Goal: Information Seeking & Learning: Learn about a topic

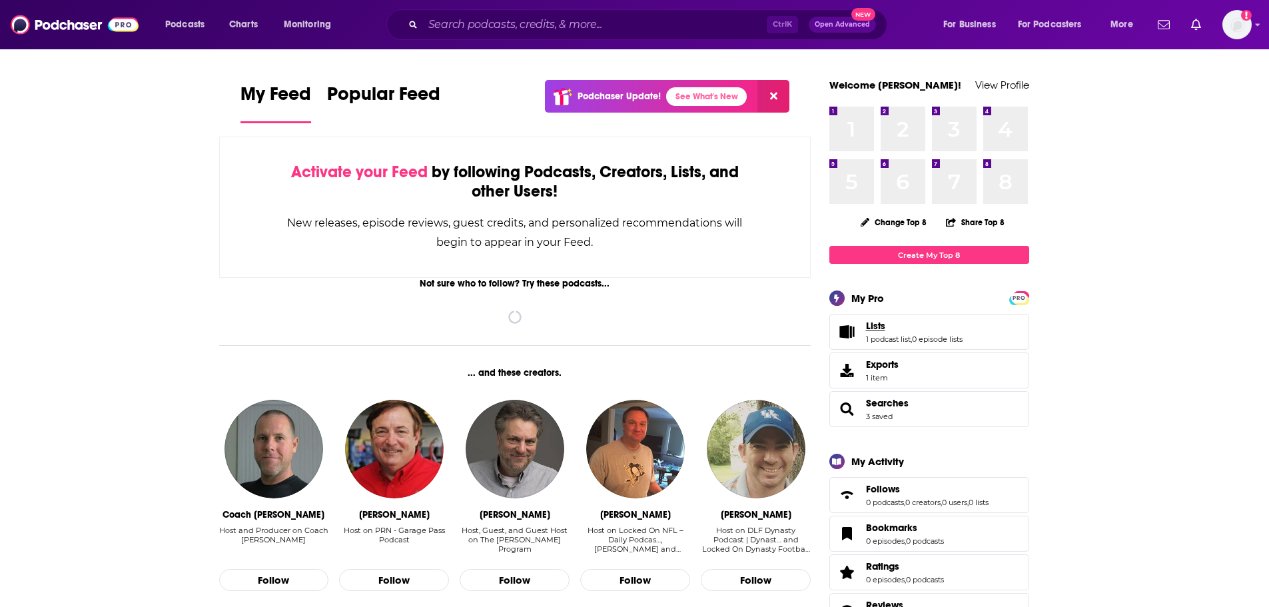
click at [909, 326] on link "Lists" at bounding box center [914, 326] width 97 height 12
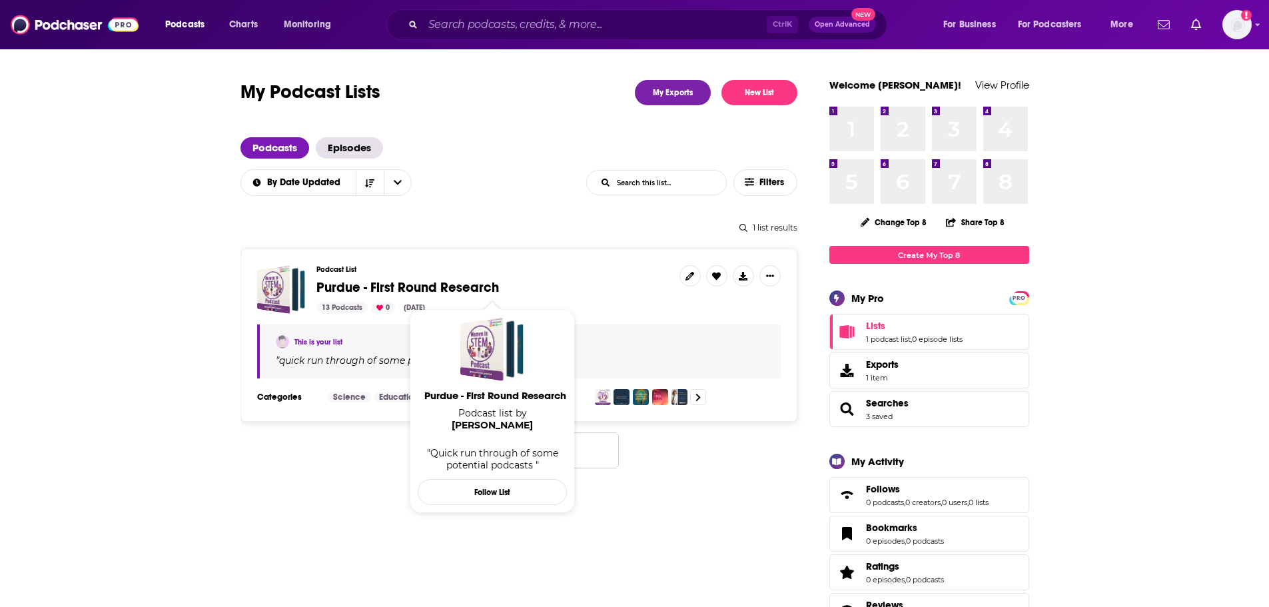
click at [357, 289] on span "Purdue - First Round Research" at bounding box center [407, 287] width 183 height 17
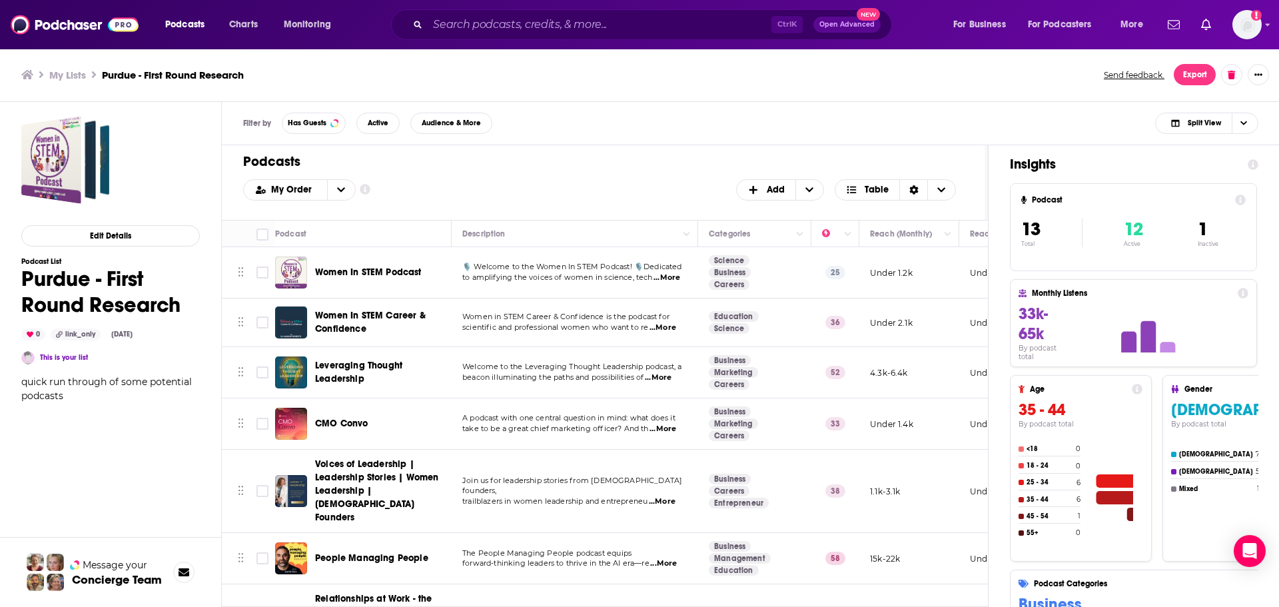
click at [330, 324] on span "Women In STEM Career & Confidence" at bounding box center [370, 322] width 111 height 25
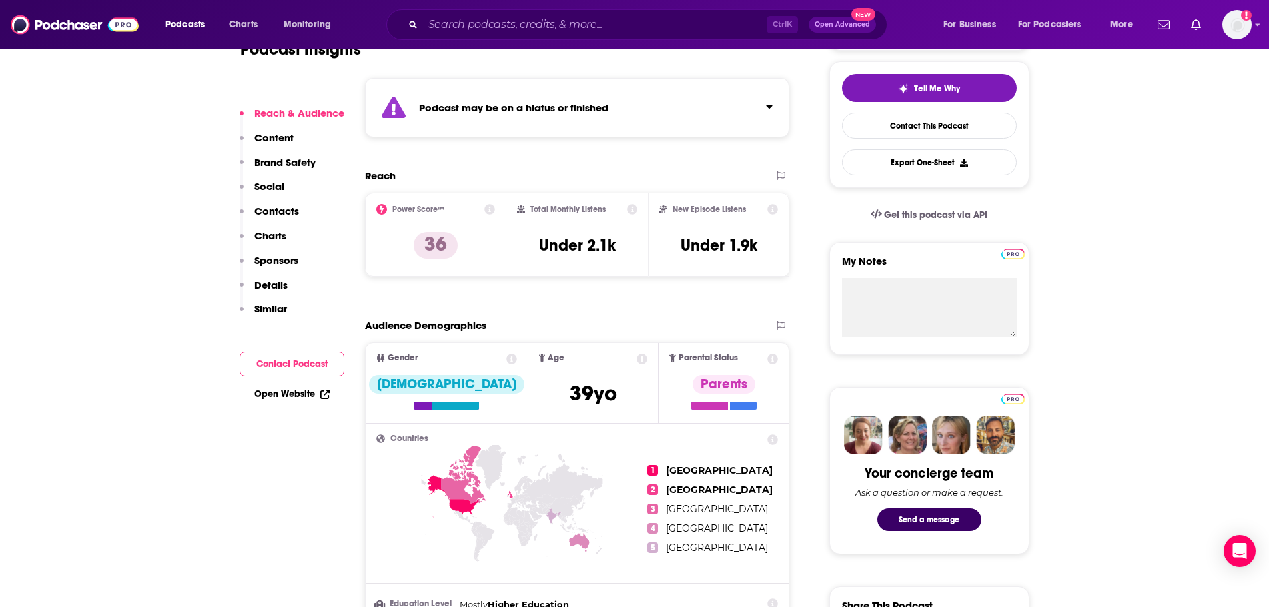
scroll to position [400, 0]
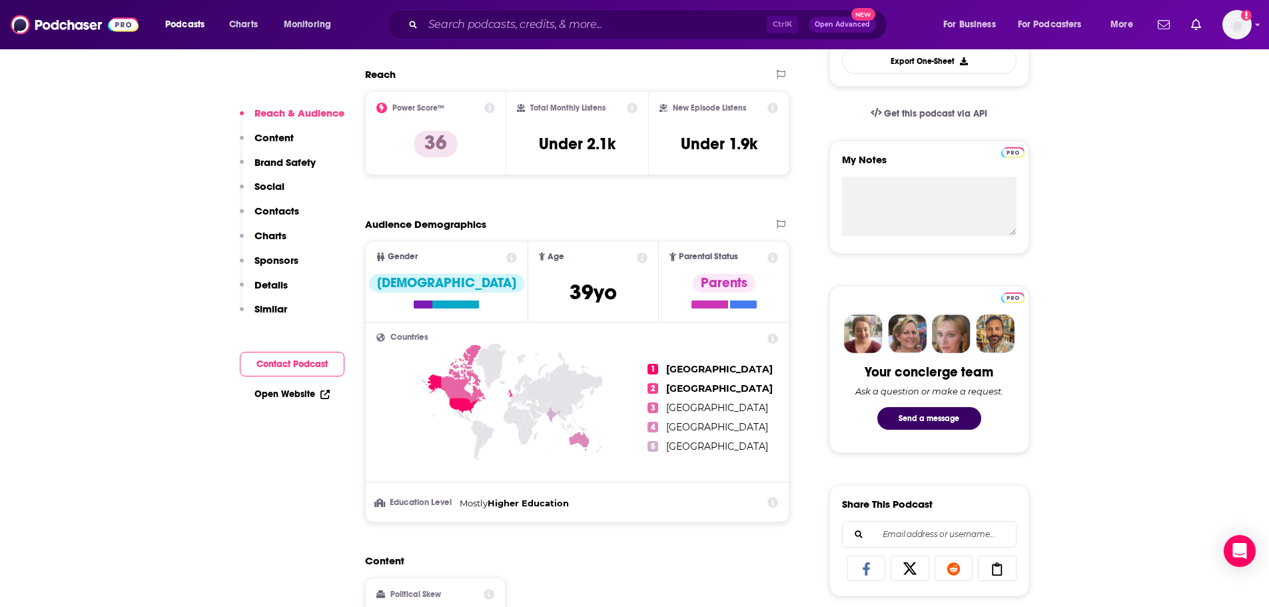
click at [312, 386] on div "Open Website" at bounding box center [292, 394] width 105 height 25
click at [331, 395] on div "Open Website" at bounding box center [292, 394] width 105 height 25
click at [317, 395] on link "Open Website" at bounding box center [291, 393] width 75 height 11
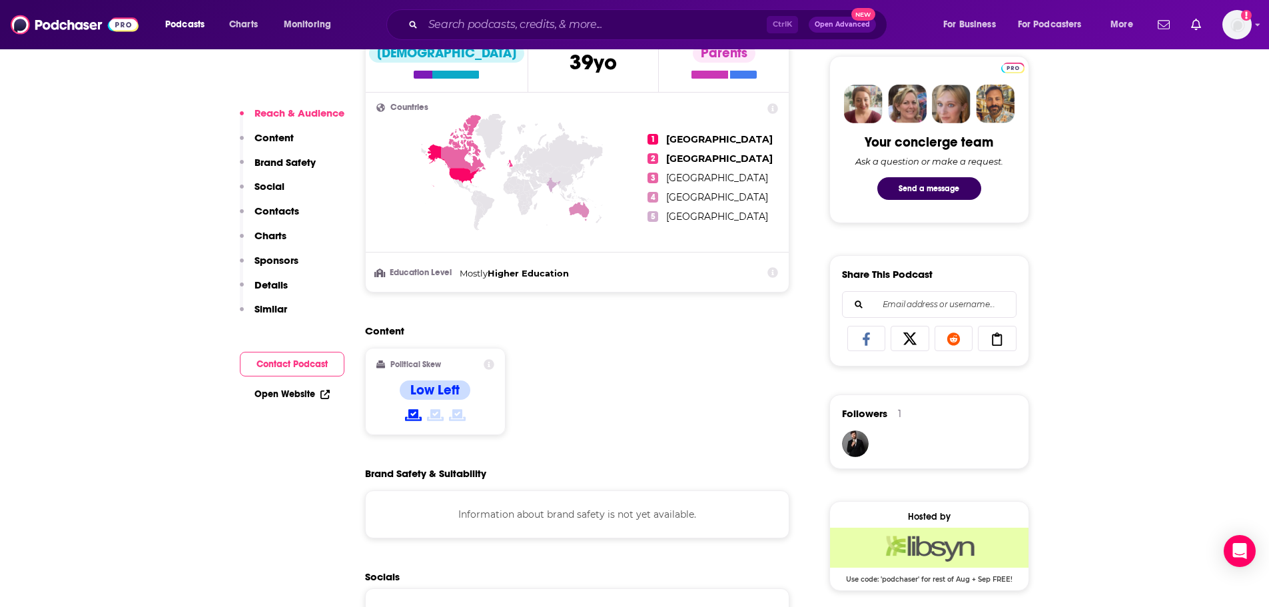
scroll to position [733, 0]
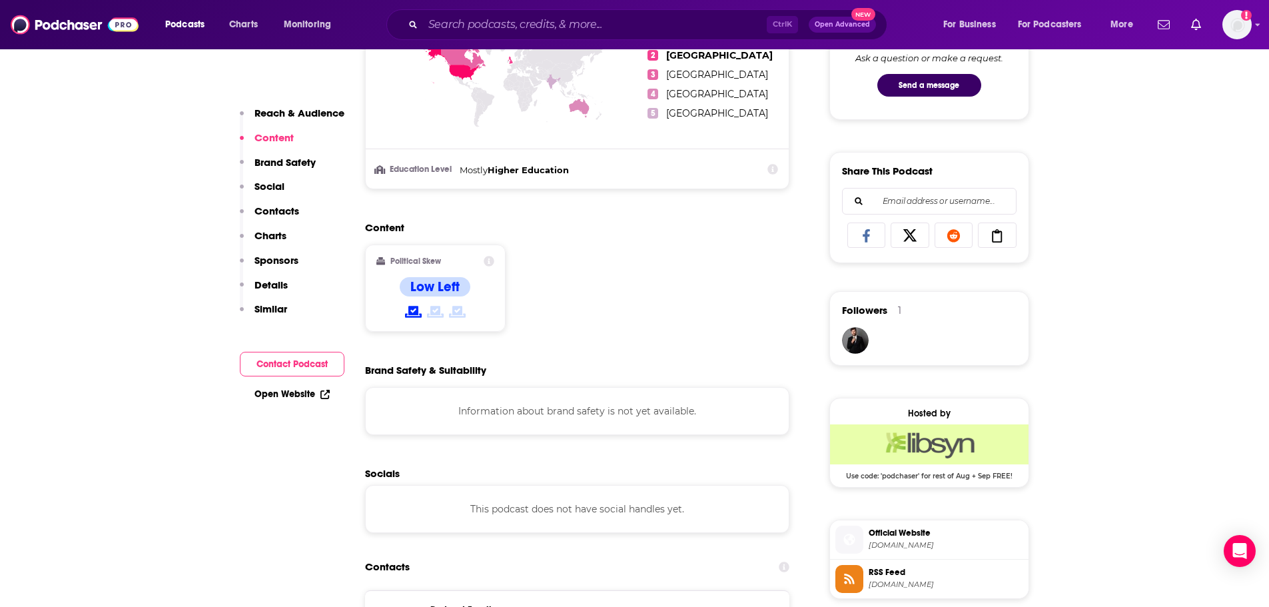
click at [999, 233] on icon at bounding box center [997, 235] width 10 height 13
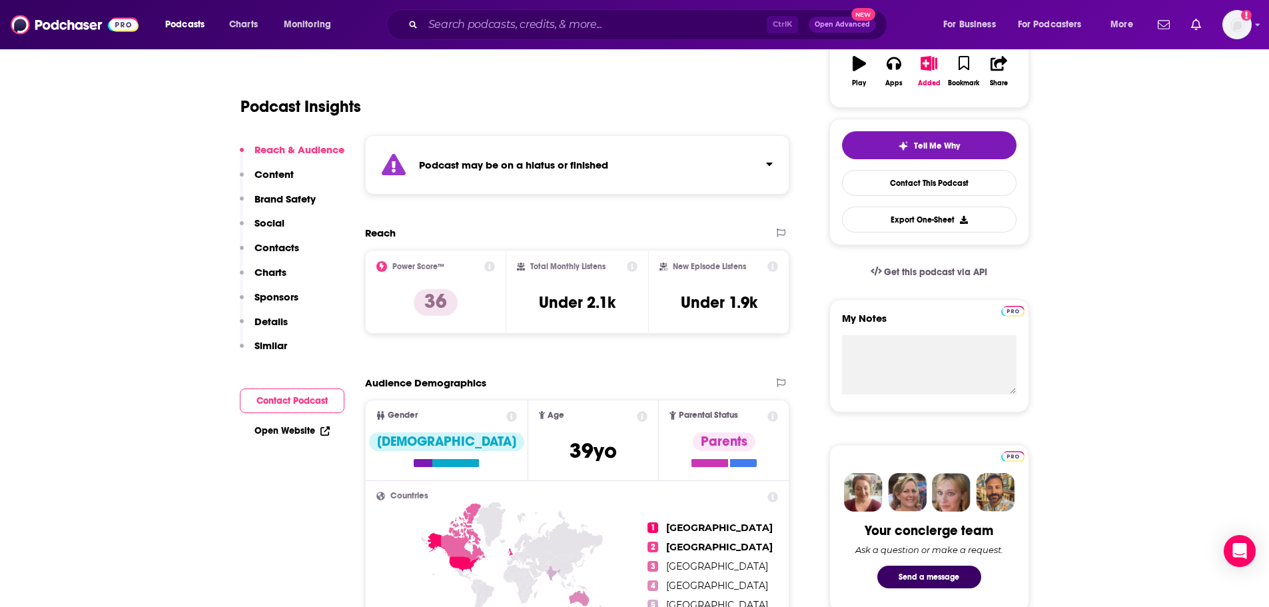
scroll to position [133, 0]
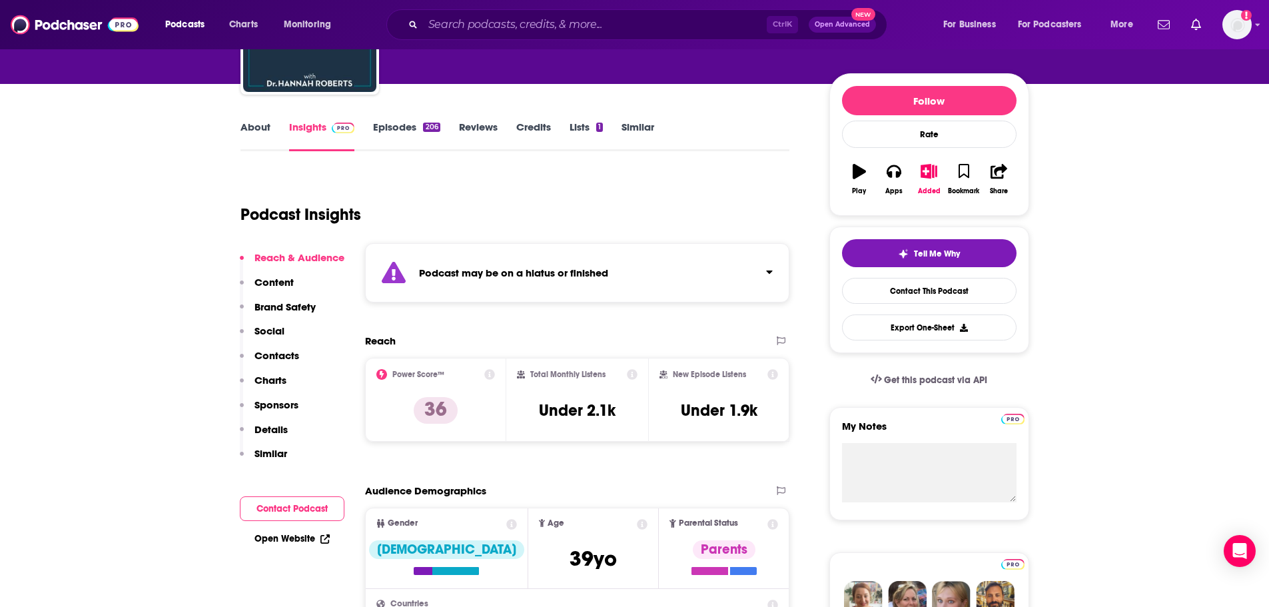
click at [380, 128] on link "Episodes 206" at bounding box center [406, 136] width 67 height 31
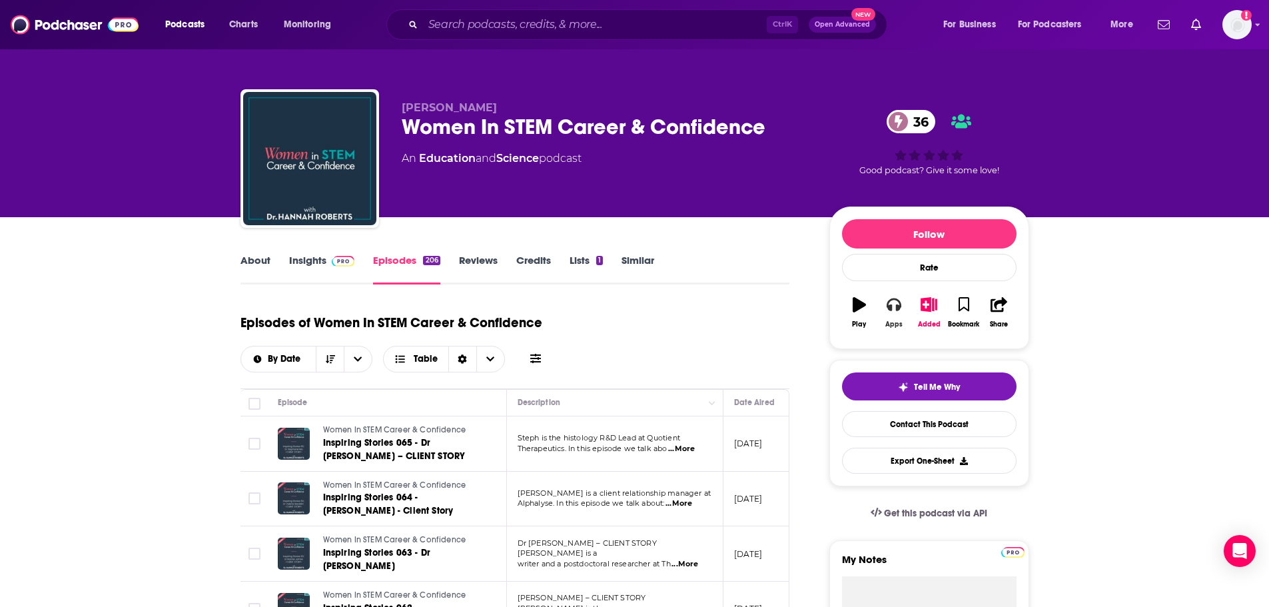
click at [897, 313] on button "Apps" at bounding box center [894, 312] width 35 height 48
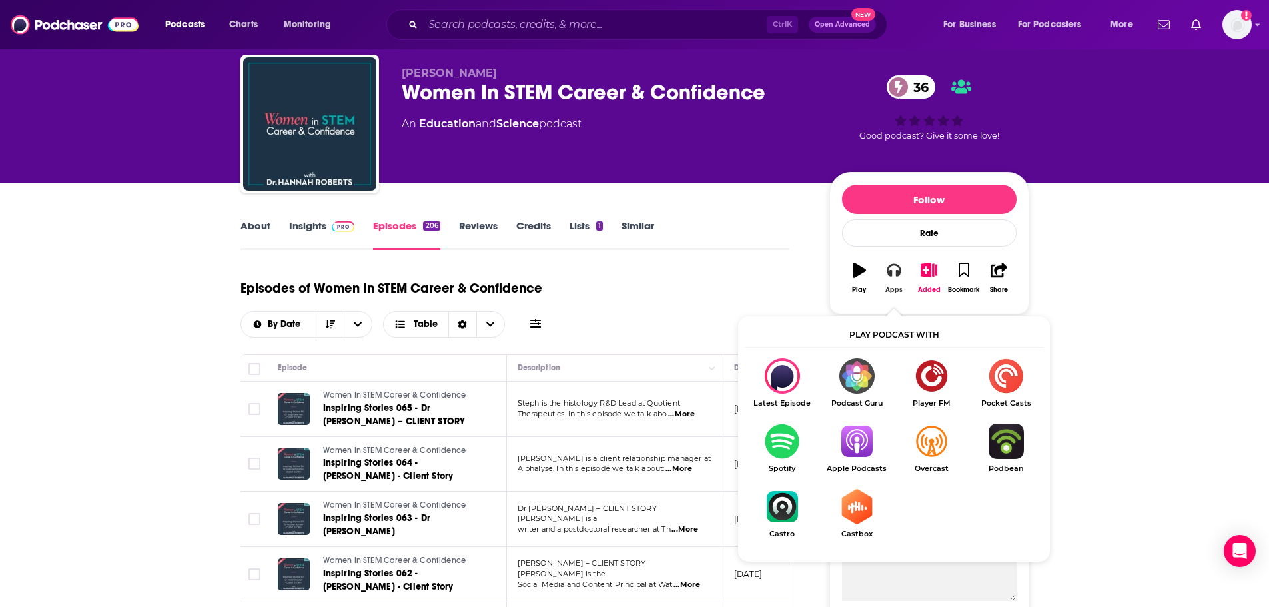
scroll to position [67, 0]
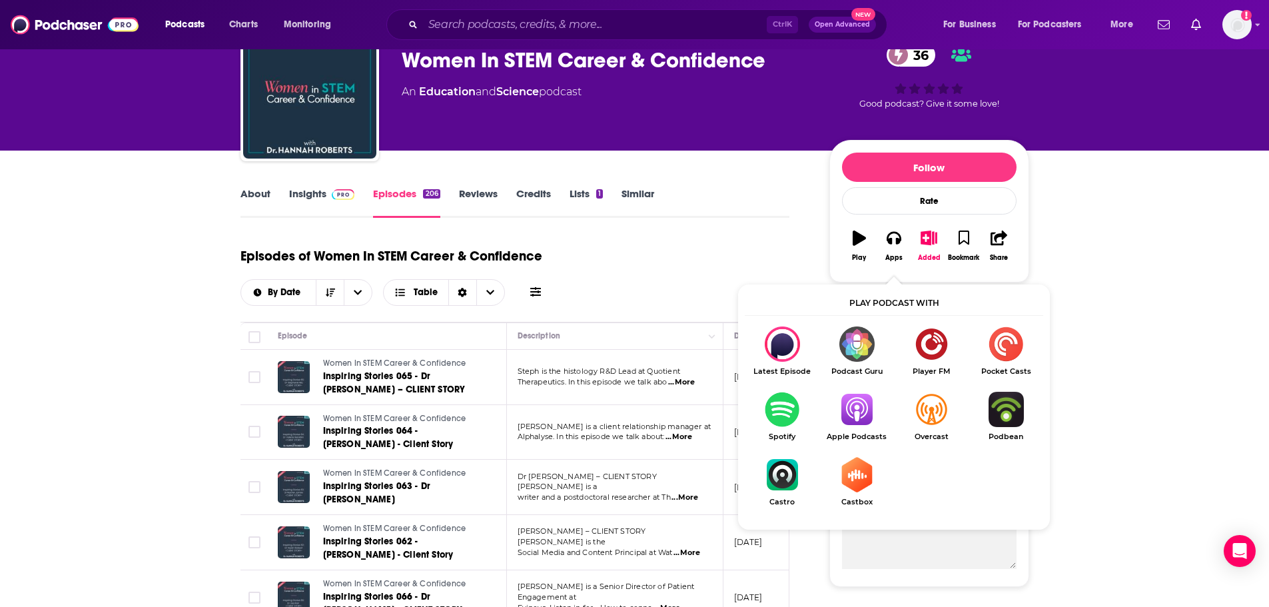
click at [340, 193] on img at bounding box center [343, 194] width 23 height 11
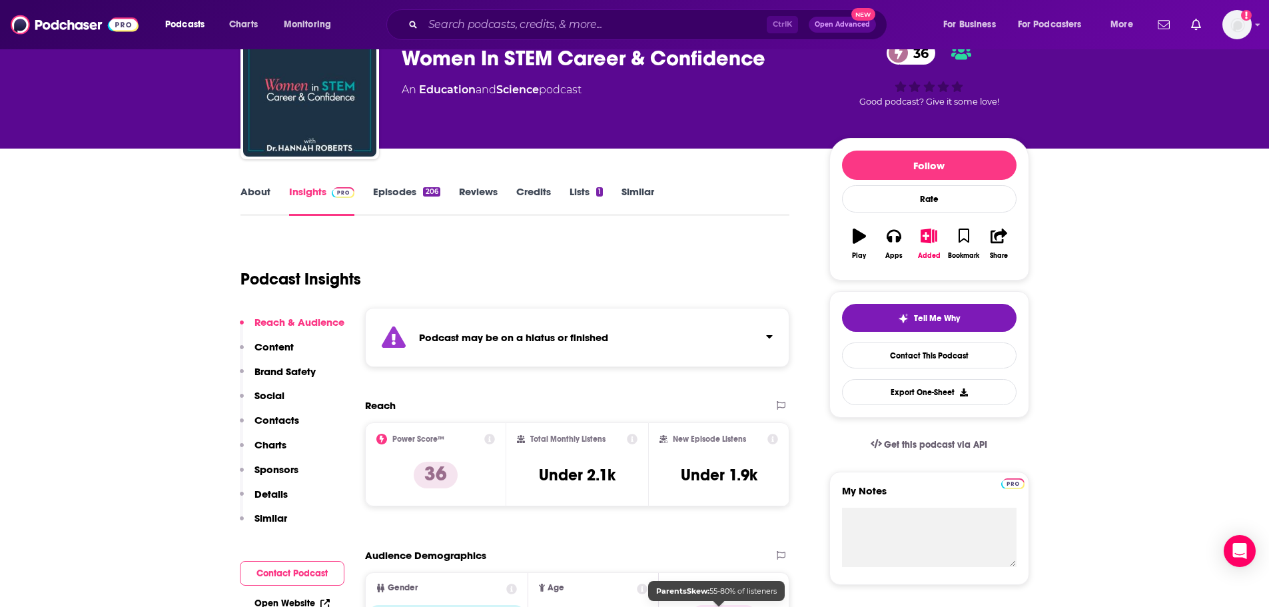
scroll to position [67, 0]
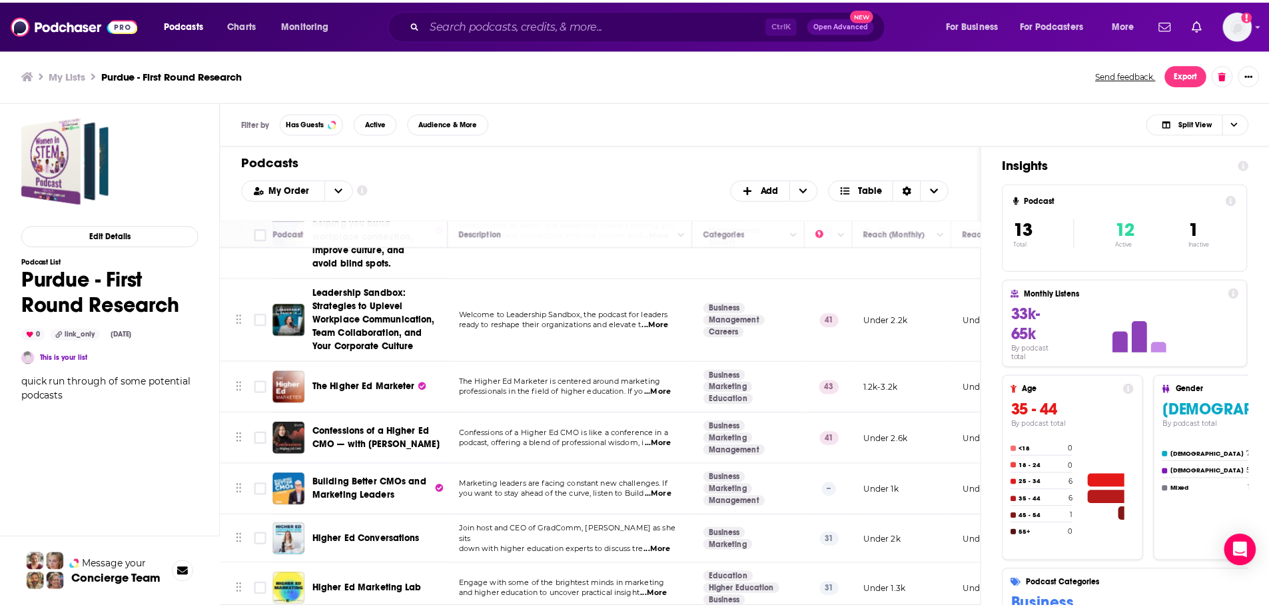
scroll to position [408, 0]
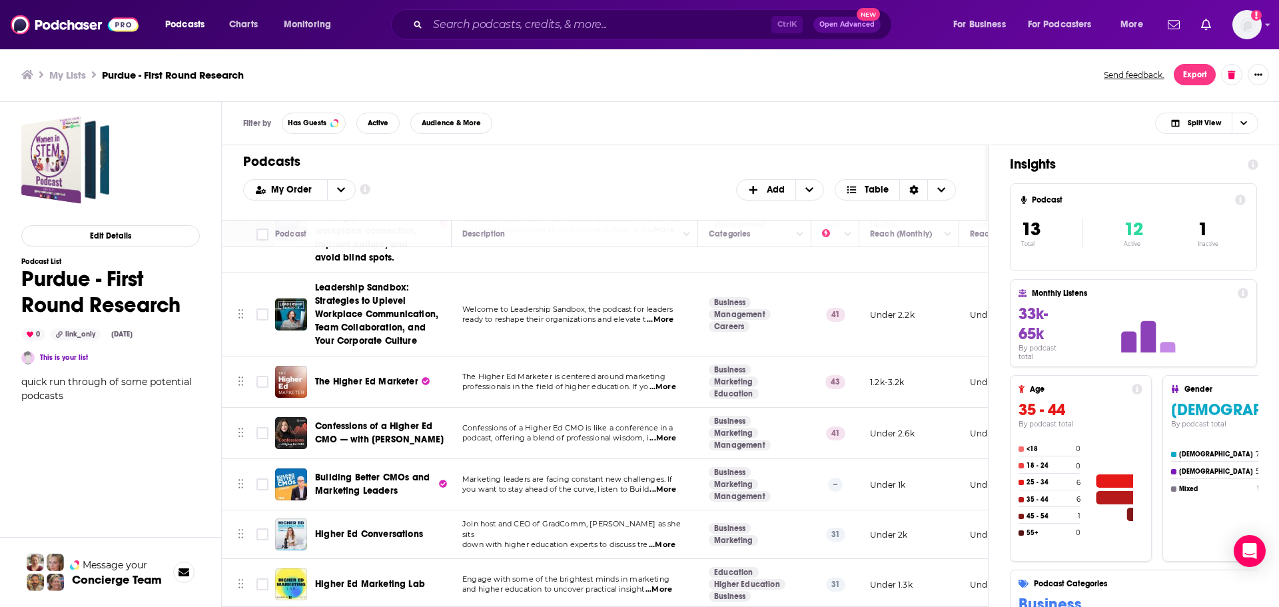
click at [344, 366] on div "The Higher Ed Marketer" at bounding box center [384, 382] width 139 height 32
click at [356, 376] on span "The Higher Ed Marketer" at bounding box center [366, 381] width 103 height 11
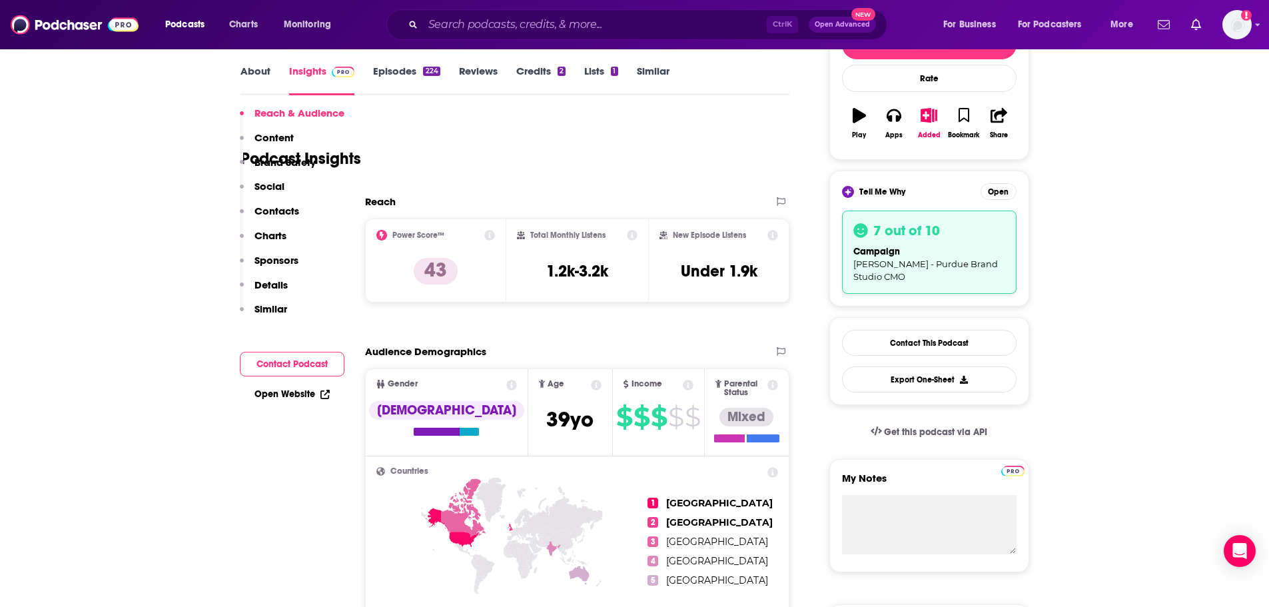
scroll to position [400, 0]
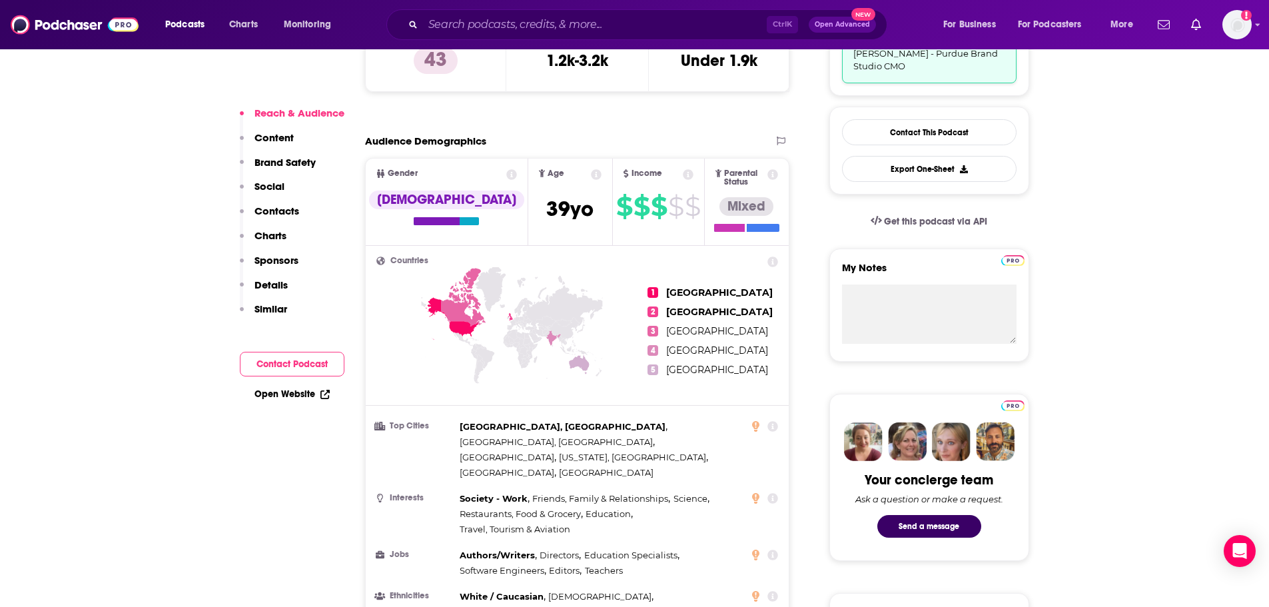
click at [295, 394] on link "Open Website" at bounding box center [291, 393] width 75 height 11
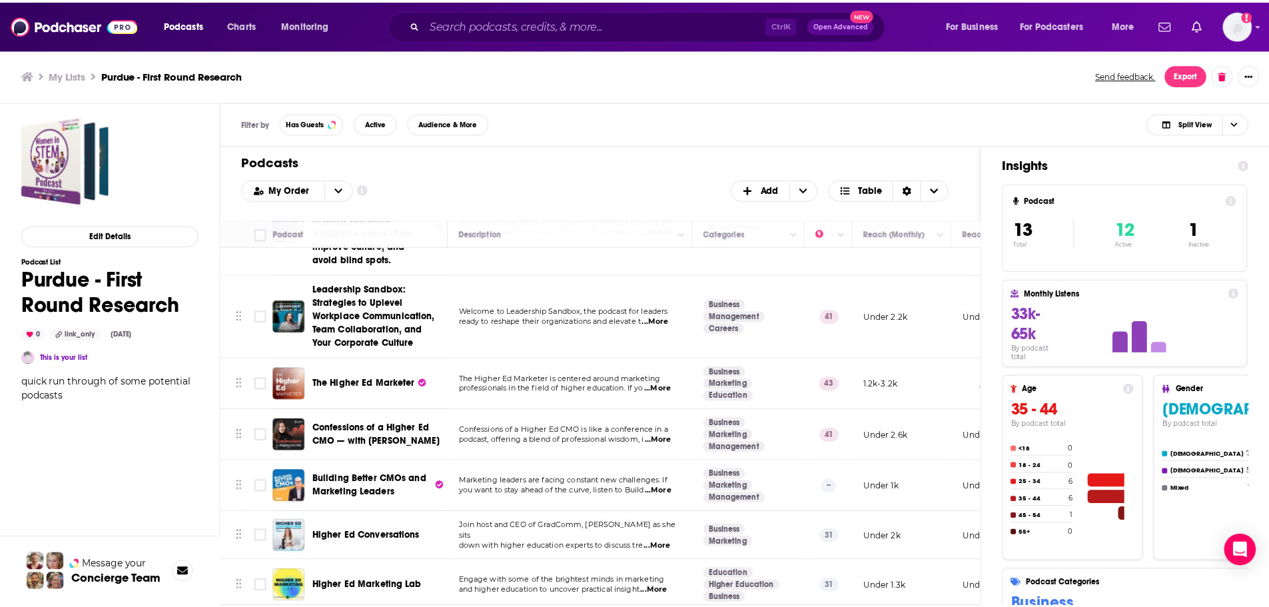
scroll to position [408, 0]
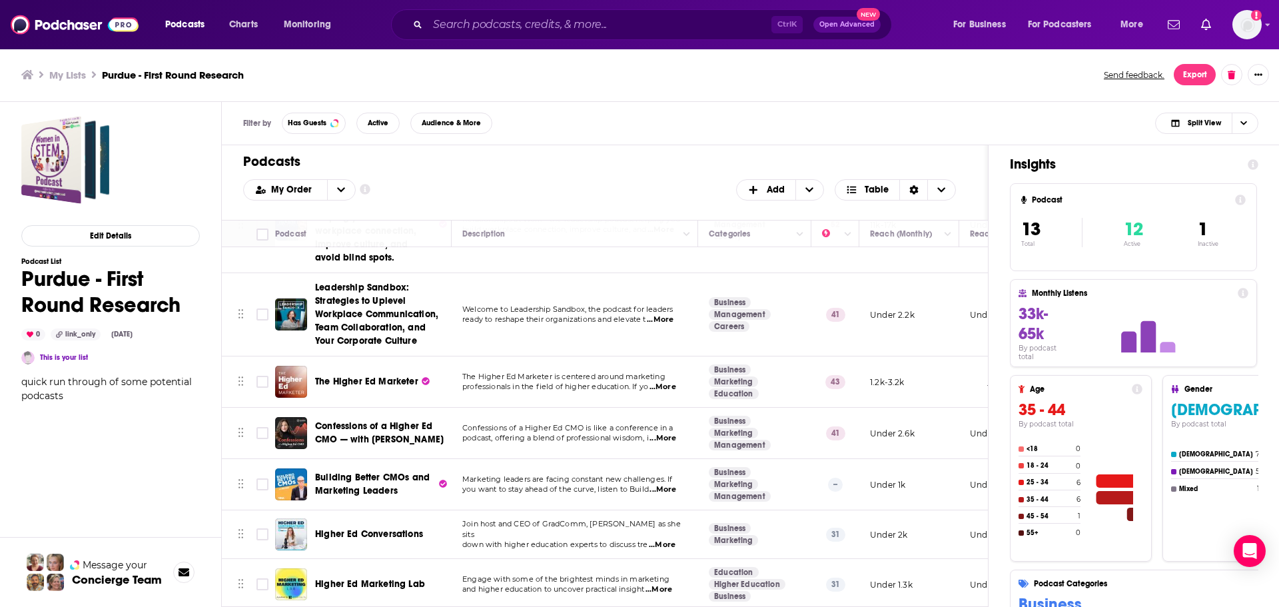
click at [392, 528] on span "Higher Ed Conversations" at bounding box center [369, 533] width 108 height 11
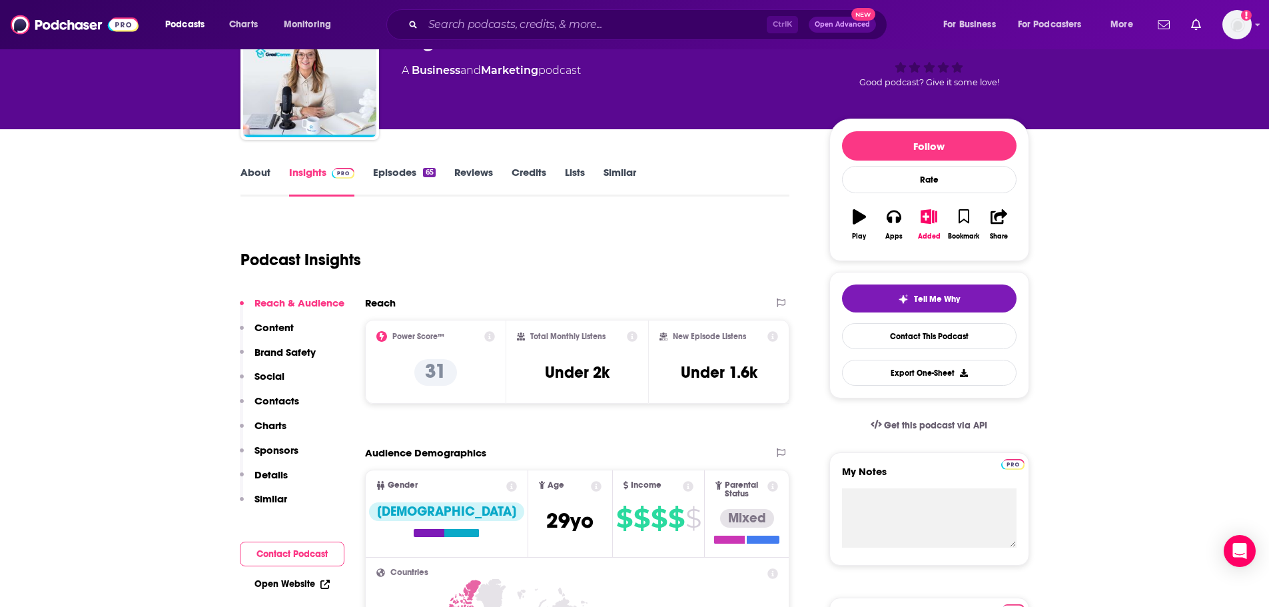
scroll to position [200, 0]
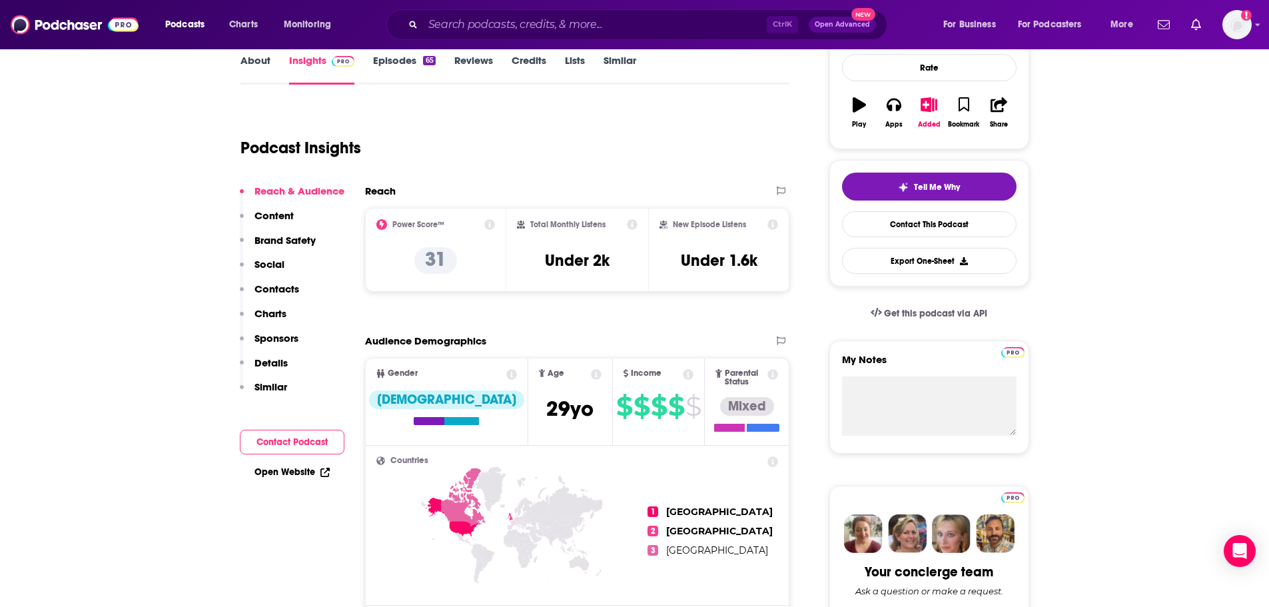
click at [313, 474] on link "Open Website" at bounding box center [291, 471] width 75 height 11
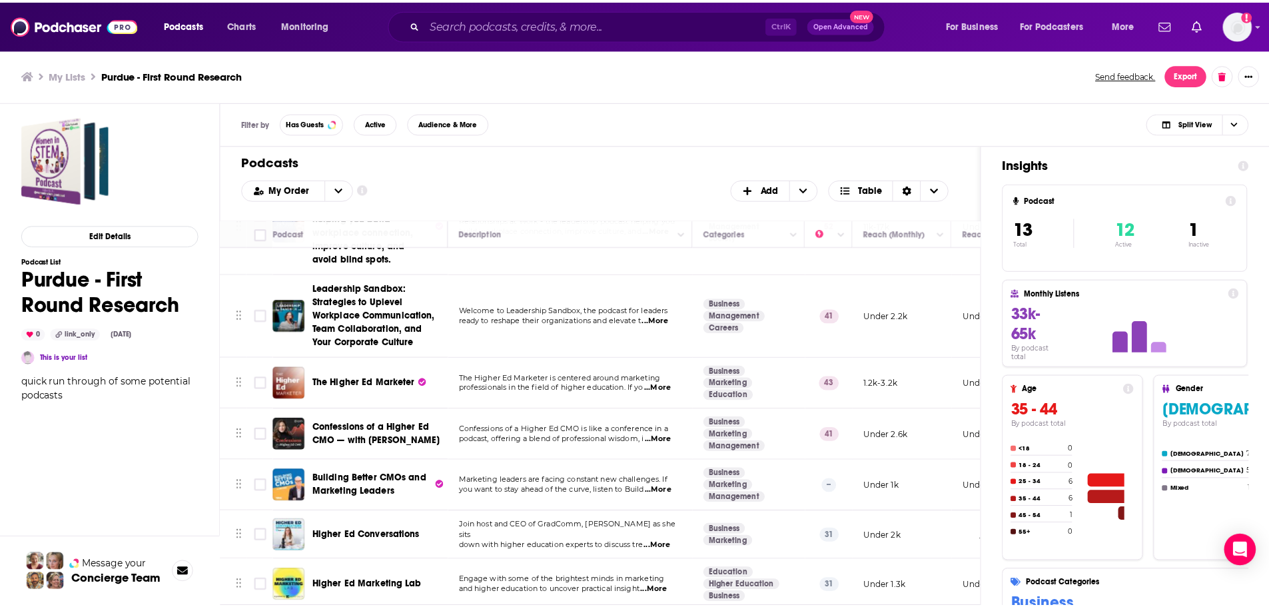
scroll to position [408, 0]
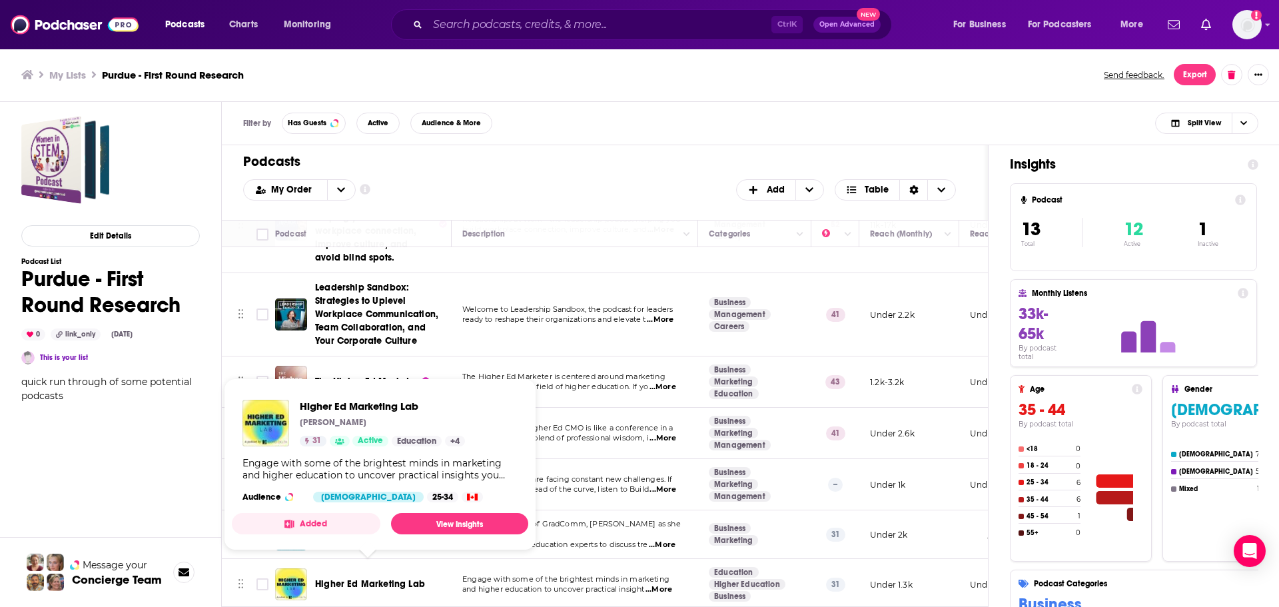
click at [392, 578] on span "Higher Ed Marketing Lab" at bounding box center [370, 583] width 110 height 11
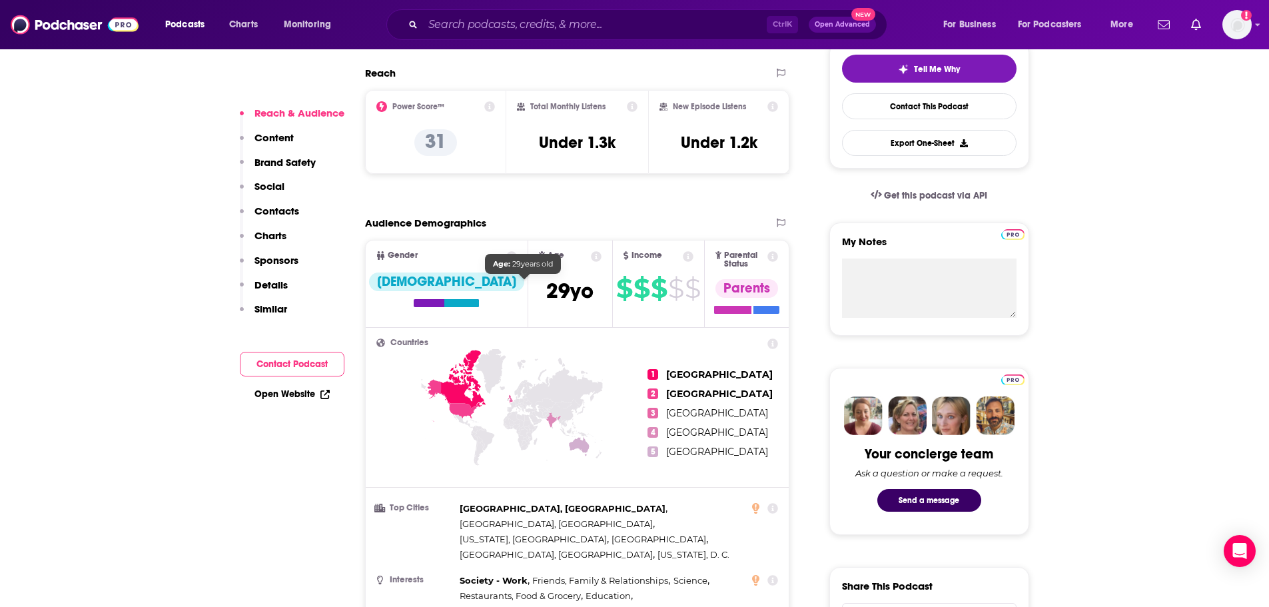
scroll to position [333, 0]
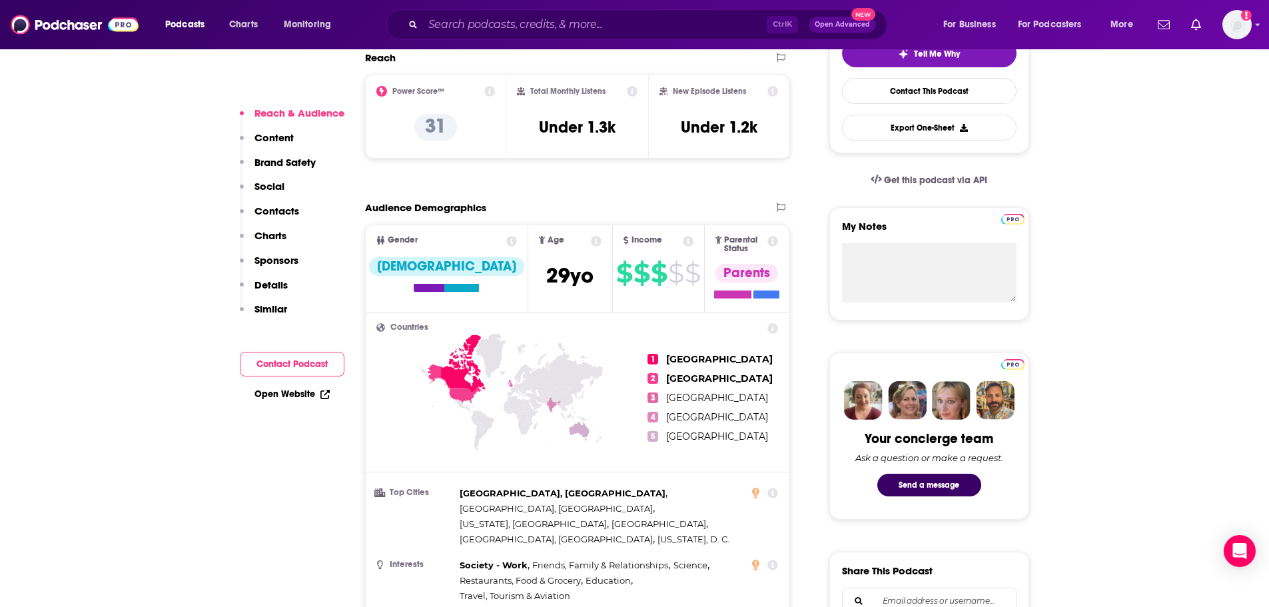
click at [298, 389] on link "Open Website" at bounding box center [291, 393] width 75 height 11
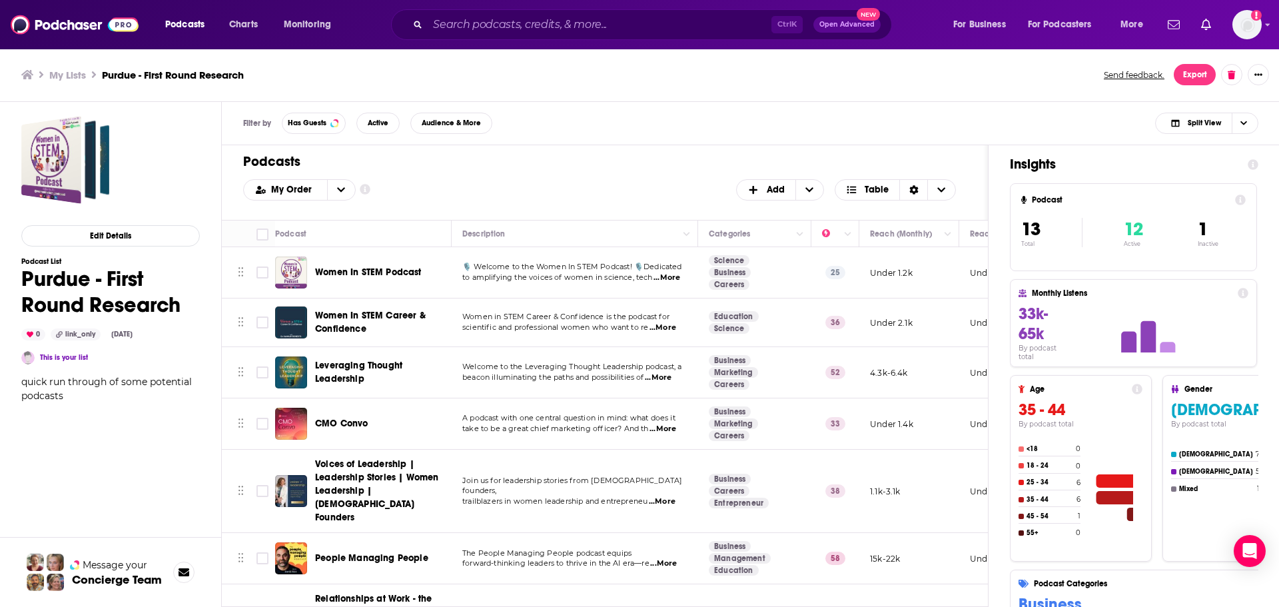
click at [330, 363] on span "Leveraging Thought Leadership" at bounding box center [358, 372] width 87 height 25
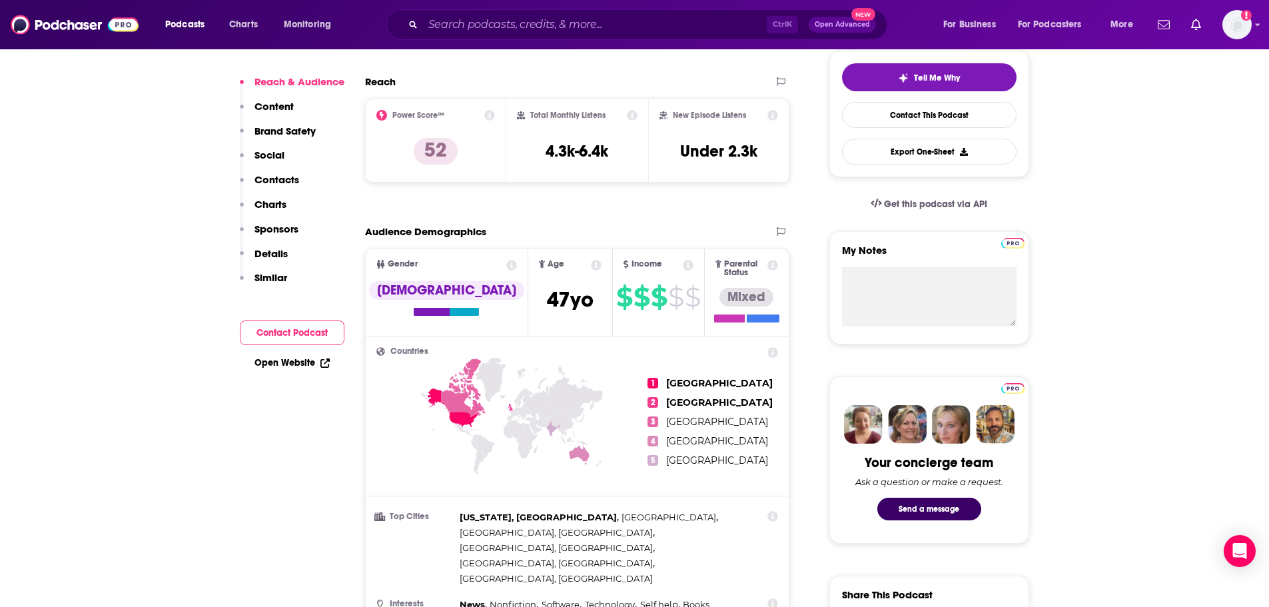
scroll to position [333, 0]
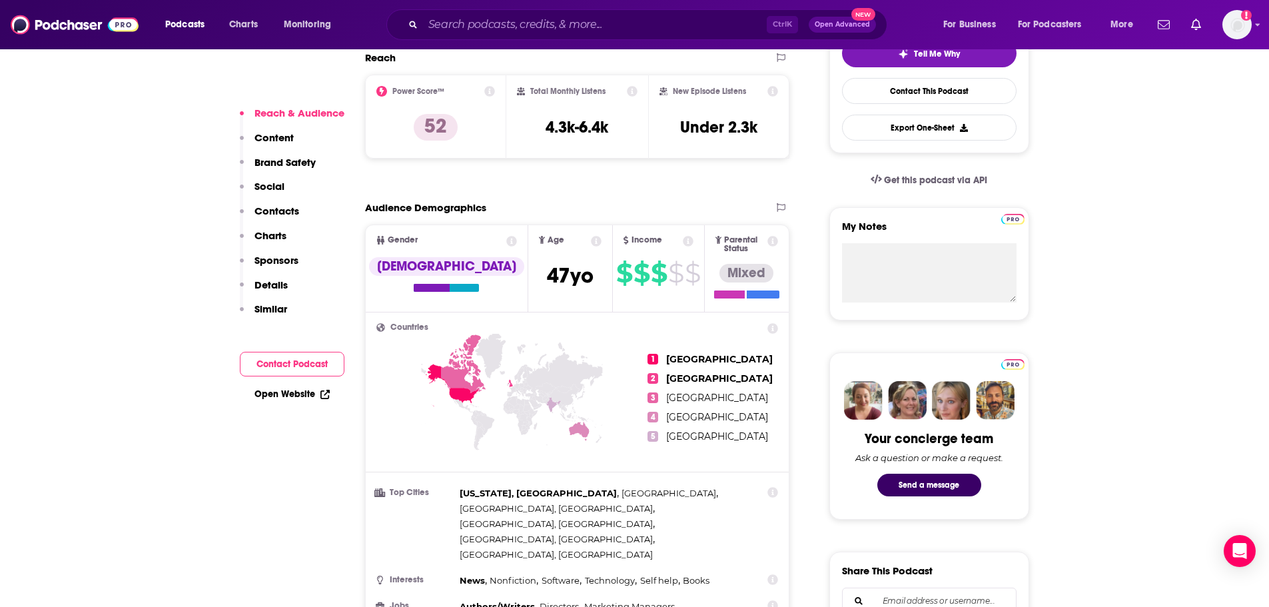
click at [304, 399] on link "Open Website" at bounding box center [291, 393] width 75 height 11
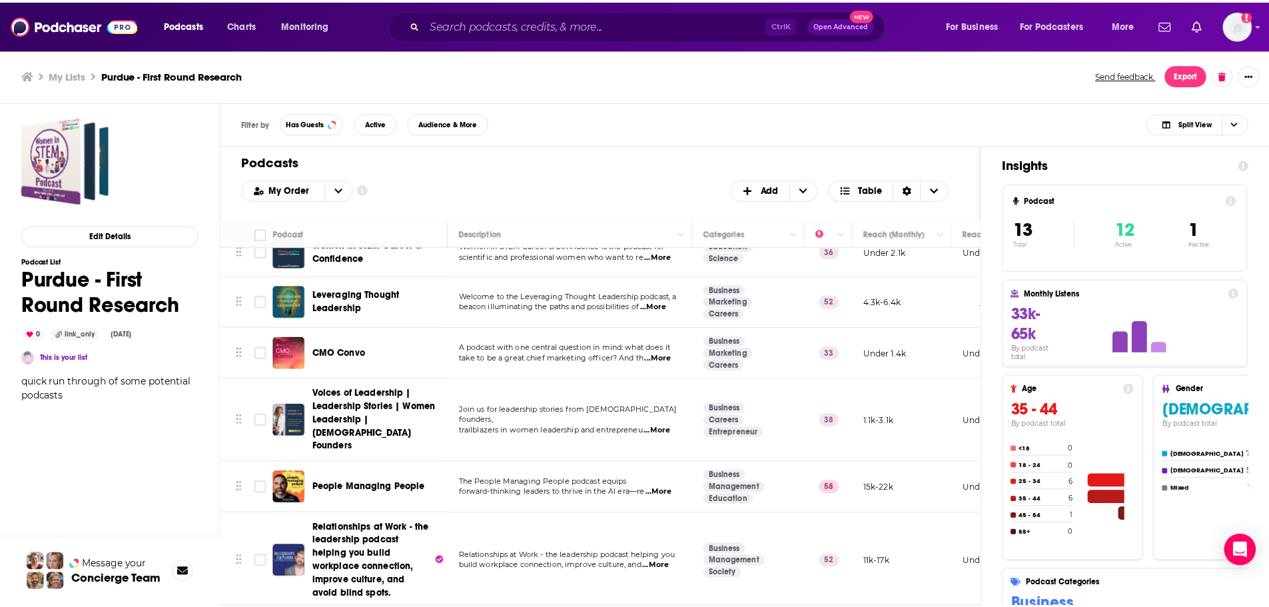
scroll to position [200, 0]
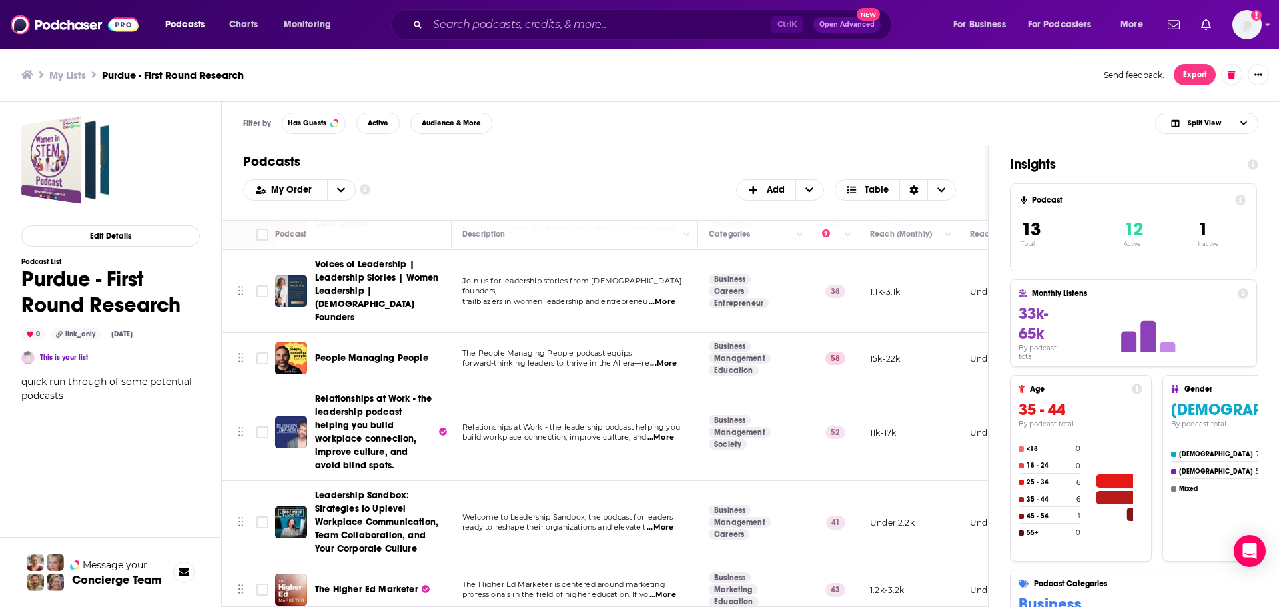
click at [369, 352] on span "People Managing People" at bounding box center [371, 357] width 113 height 11
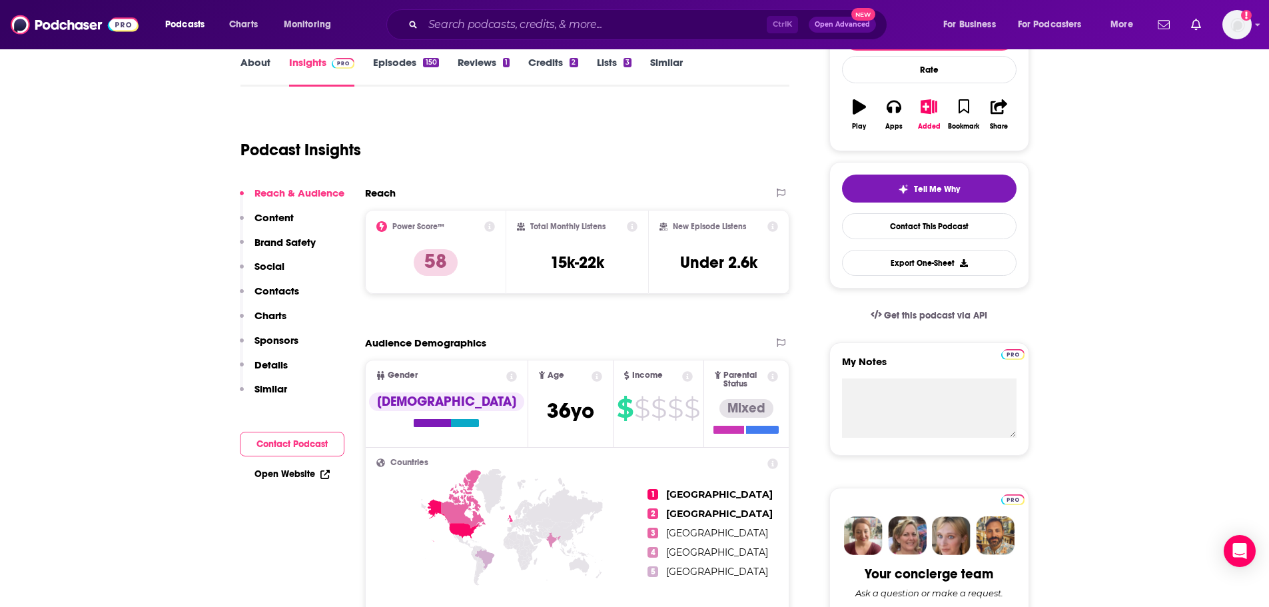
scroll to position [333, 0]
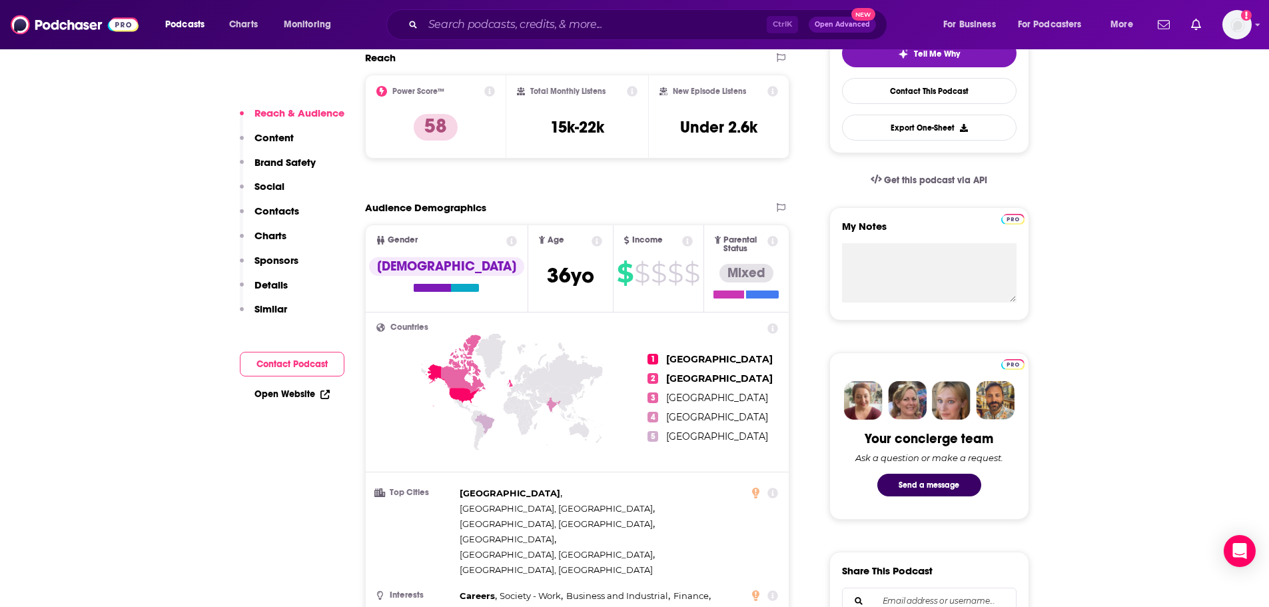
click at [306, 401] on div "Open Website" at bounding box center [292, 394] width 105 height 25
click at [302, 388] on link "Open Website" at bounding box center [291, 393] width 75 height 11
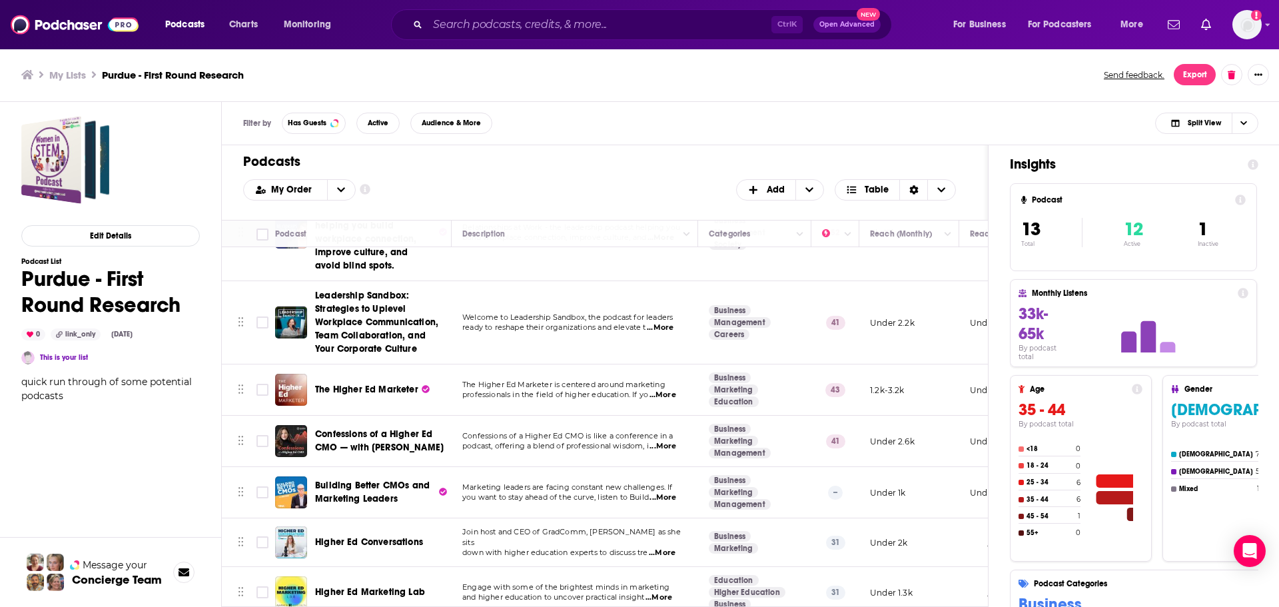
scroll to position [133, 0]
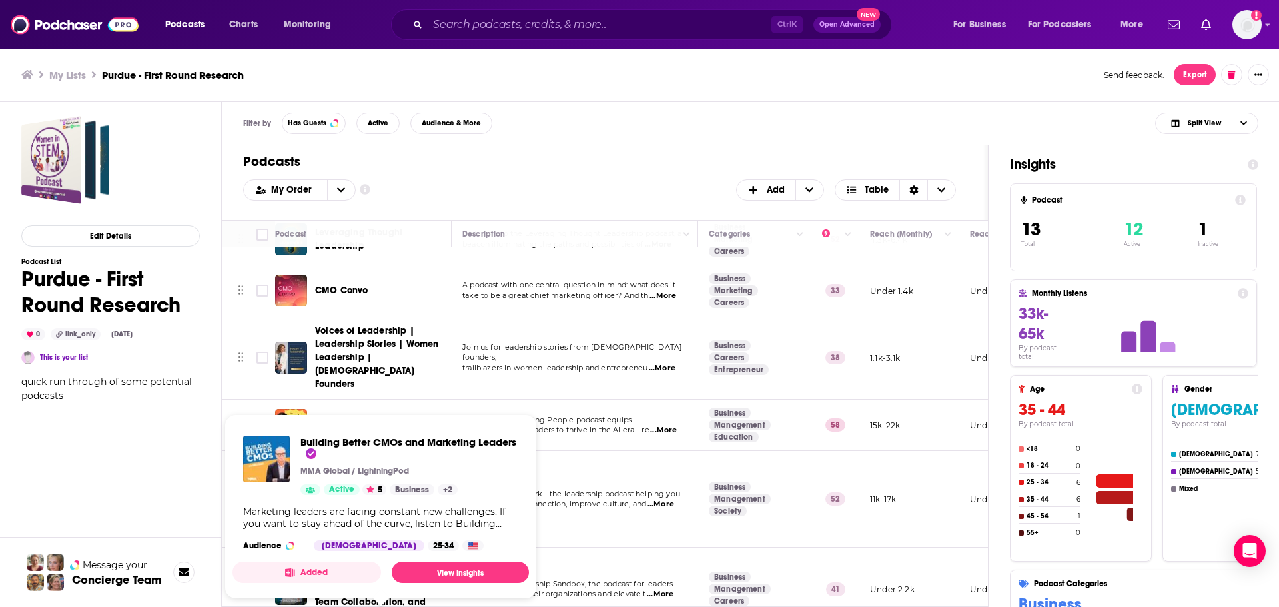
click at [367, 342] on span "Voices of Leadership | Leadership Stories | Women Leadership | [DEMOGRAPHIC_DAT…" at bounding box center [376, 357] width 123 height 65
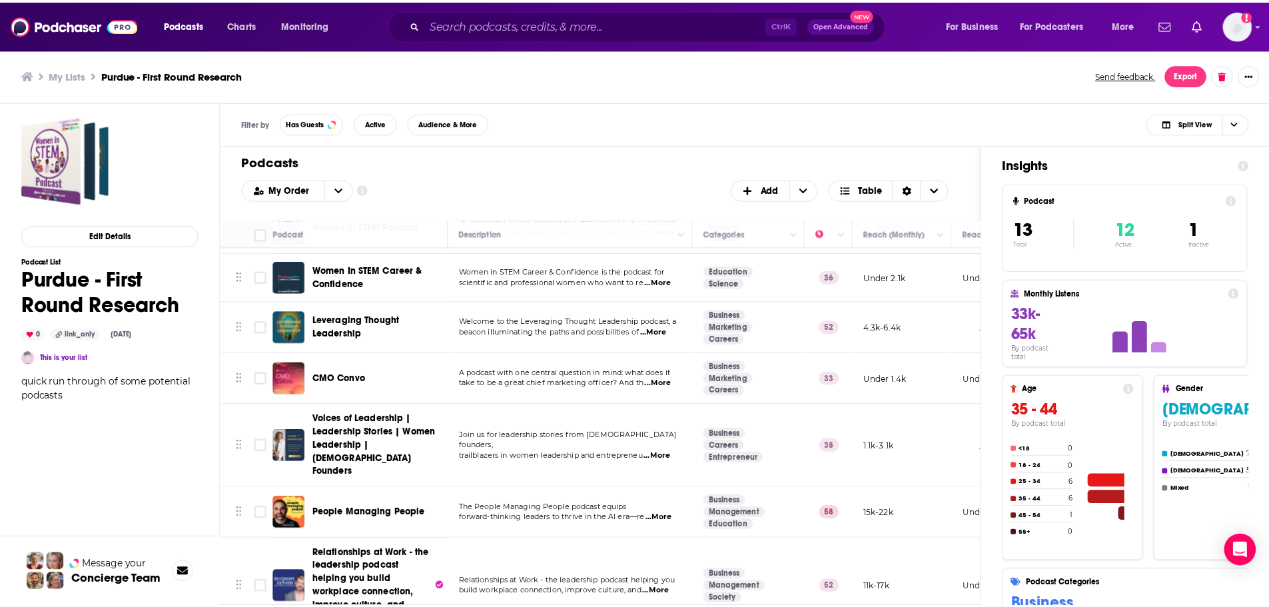
scroll to position [200, 0]
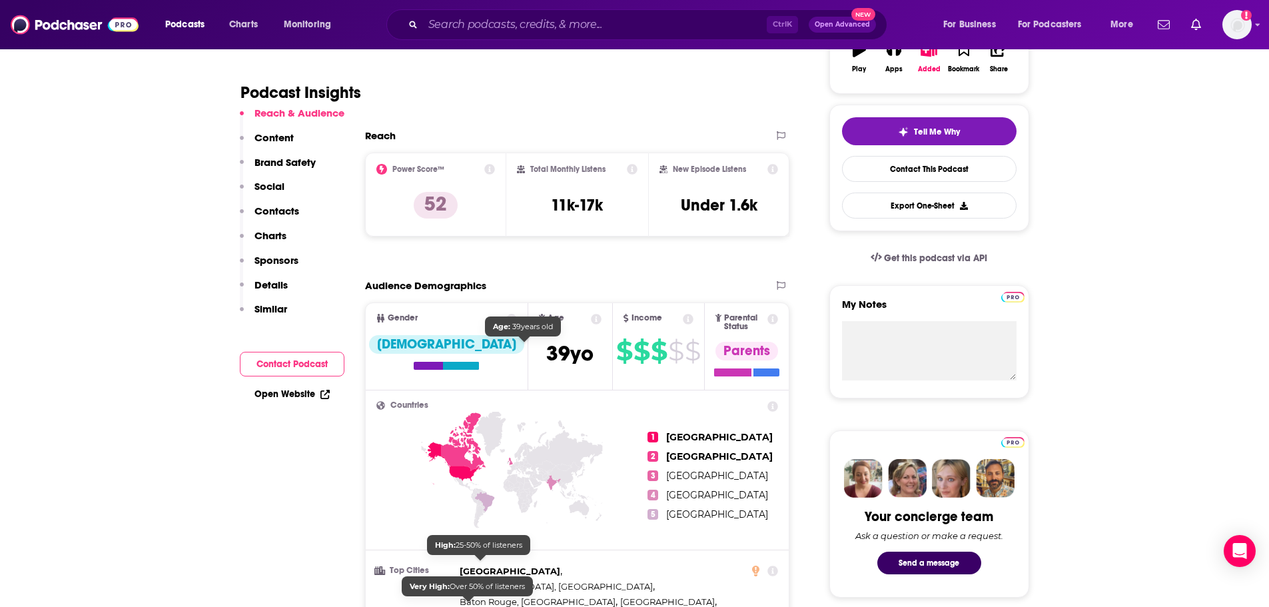
scroll to position [466, 0]
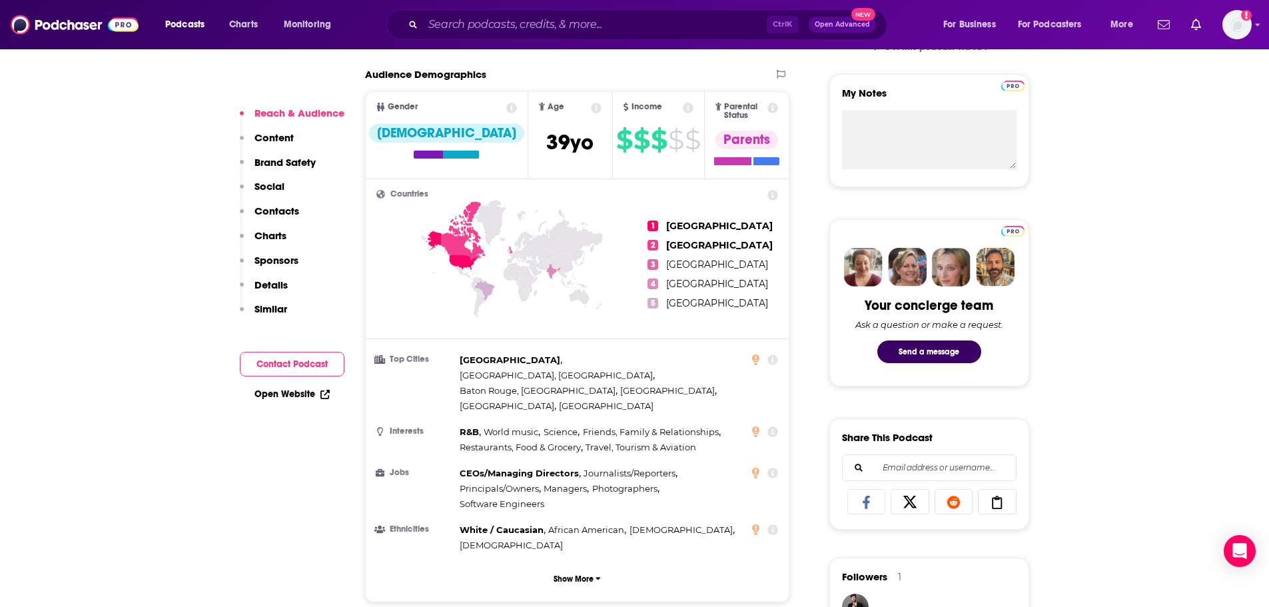
click at [304, 393] on link "Open Website" at bounding box center [291, 393] width 75 height 11
